Goal: Task Accomplishment & Management: Manage account settings

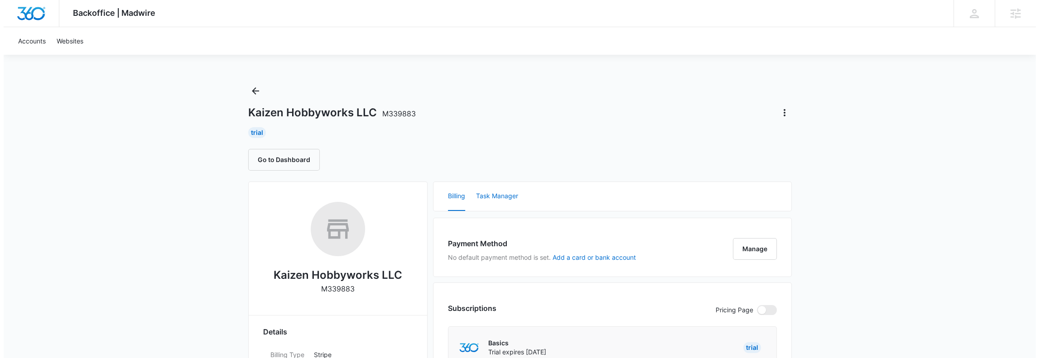
scroll to position [120, 0]
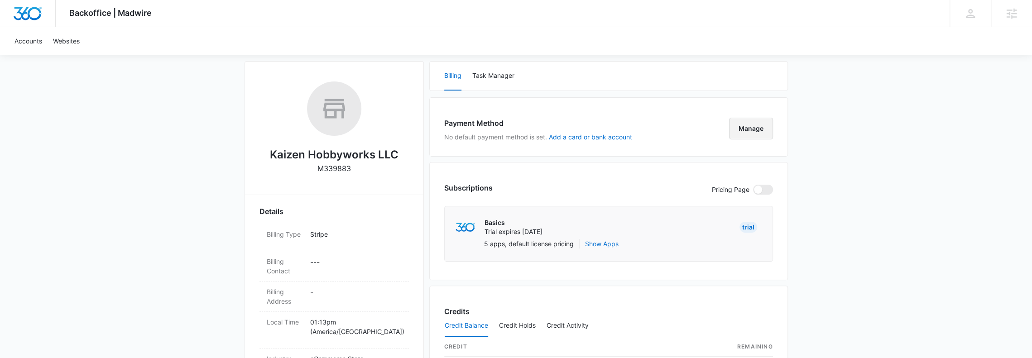
click at [763, 121] on button "Manage" at bounding box center [751, 129] width 44 height 22
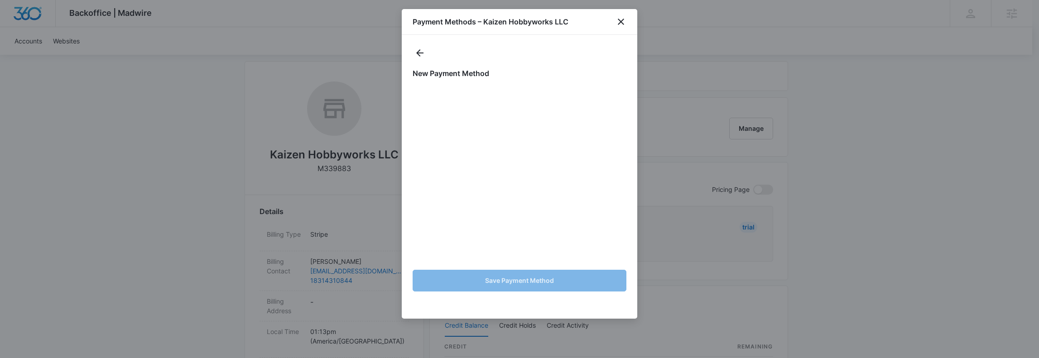
click at [475, 31] on div "Payment Methods – Kaizen Hobbyworks LLC" at bounding box center [519, 22] width 235 height 26
click at [470, 35] on div "New Payment Method Save Payment Method" at bounding box center [519, 177] width 235 height 284
click at [499, 24] on h1 "Payment Methods – Kaizen Hobbyworks LLC" at bounding box center [491, 21] width 156 height 11
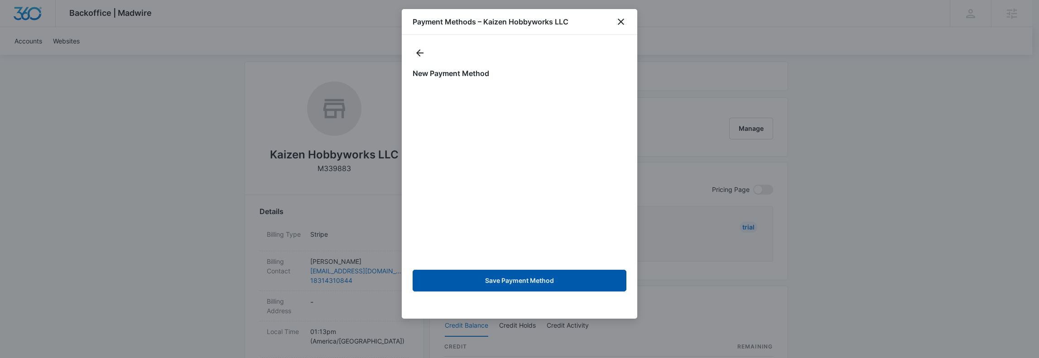
click at [534, 284] on button "Save Payment Method" at bounding box center [520, 281] width 214 height 22
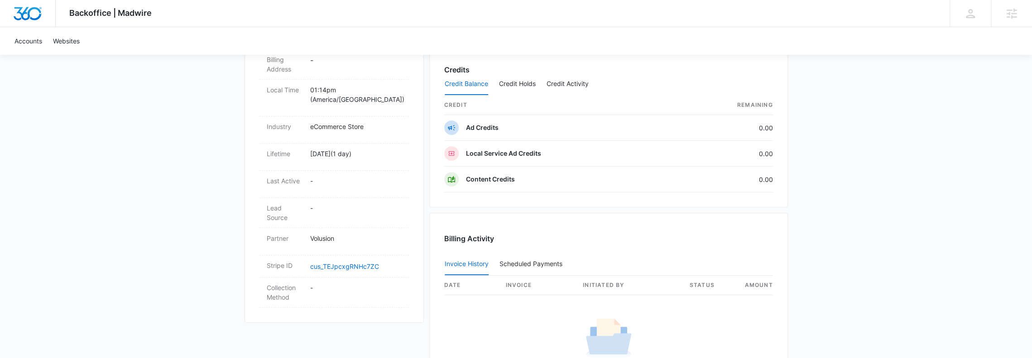
scroll to position [483, 0]
